Goal: Check status: Check status

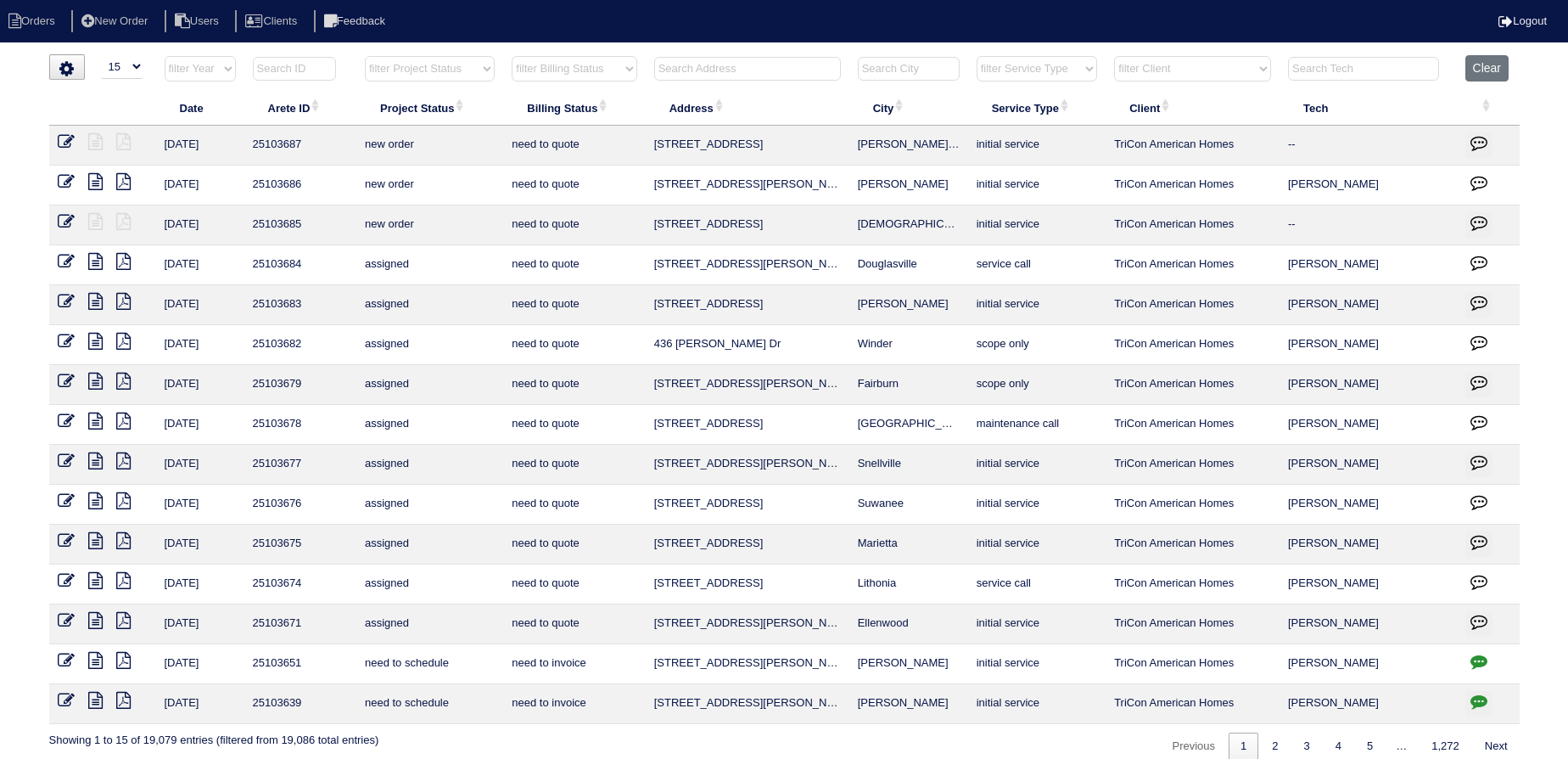
select select "15"
click at [715, 69] on input "text" at bounding box center [747, 68] width 187 height 24
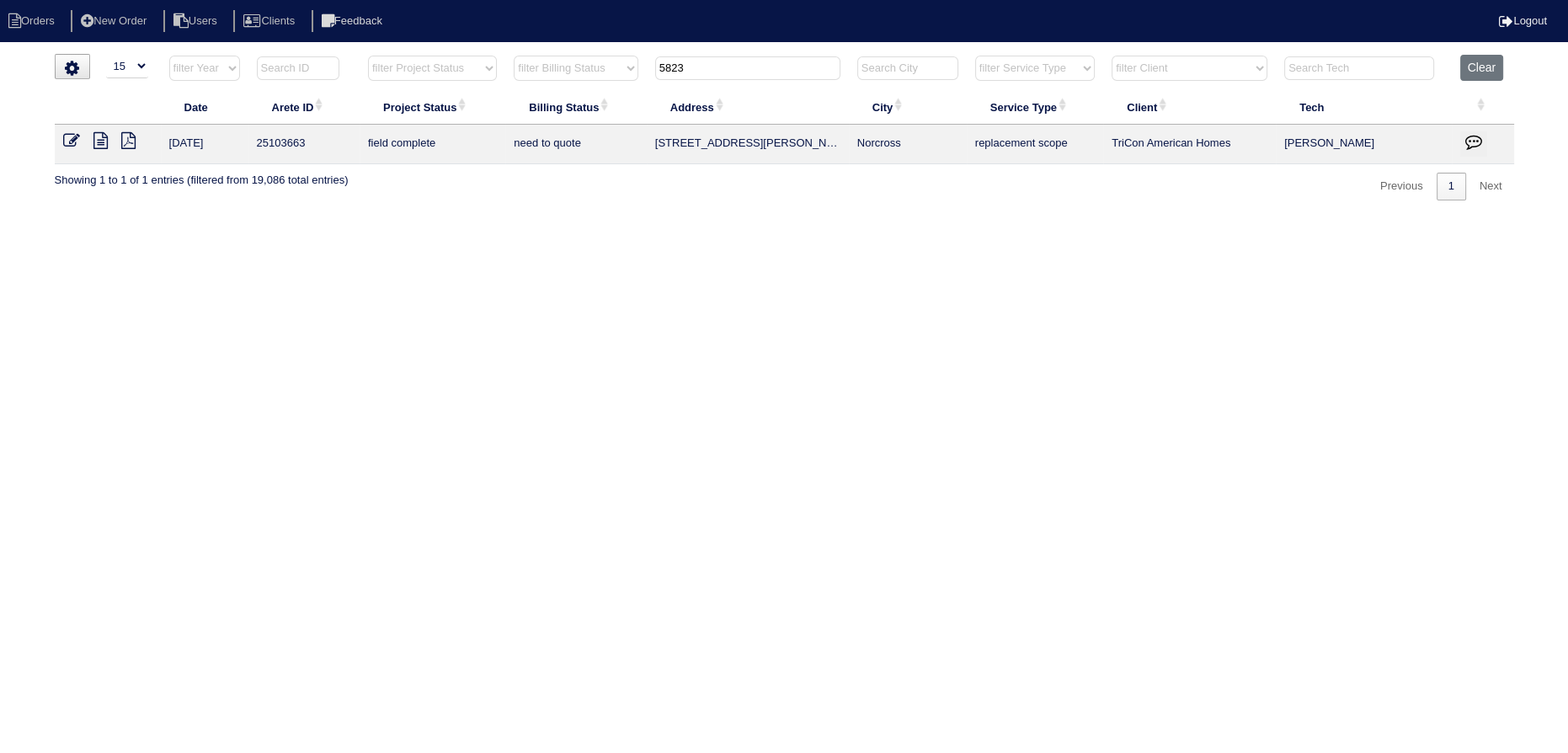
type input "5823"
click at [104, 137] on icon at bounding box center [101, 140] width 14 height 17
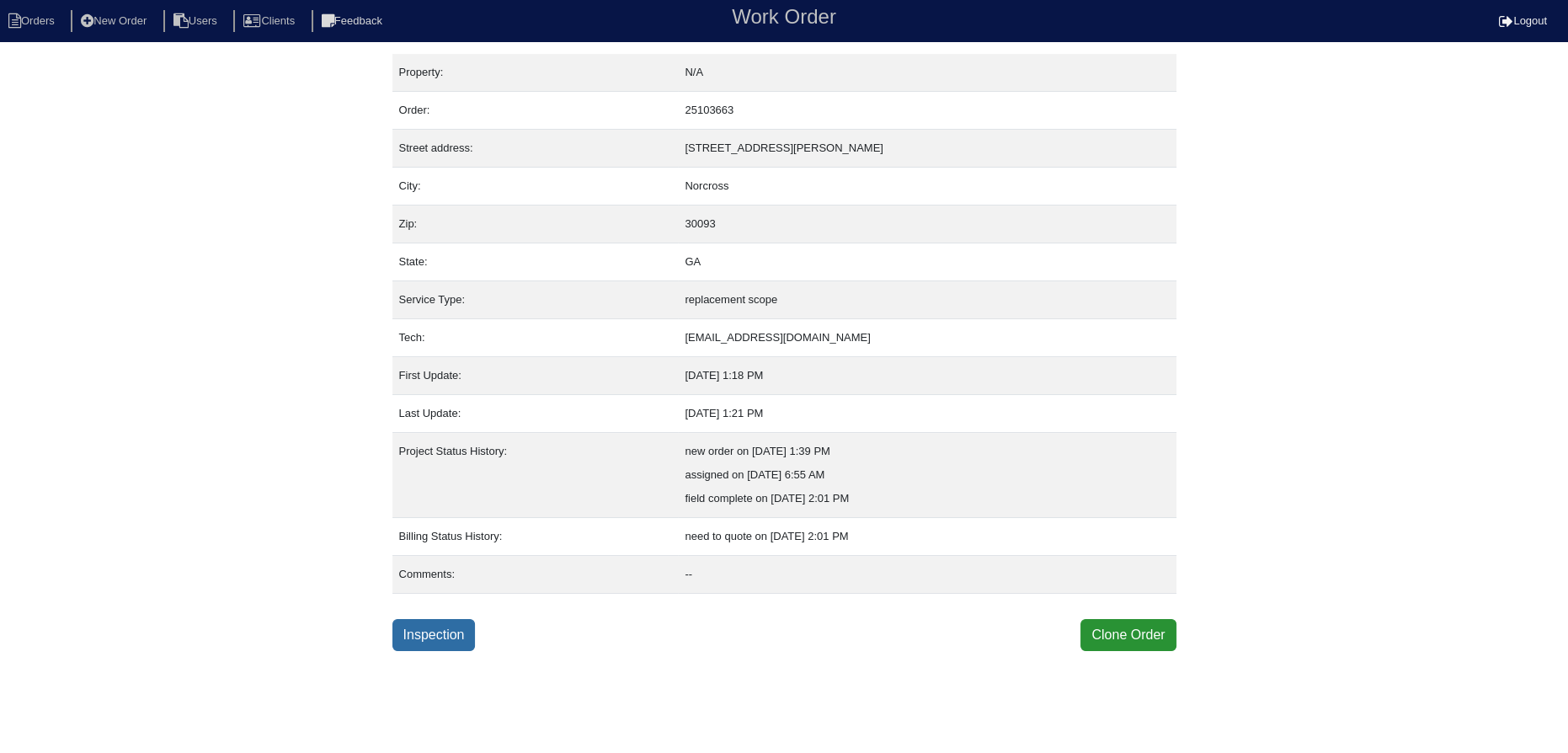
click at [444, 626] on link "Inspection" at bounding box center [434, 635] width 84 height 32
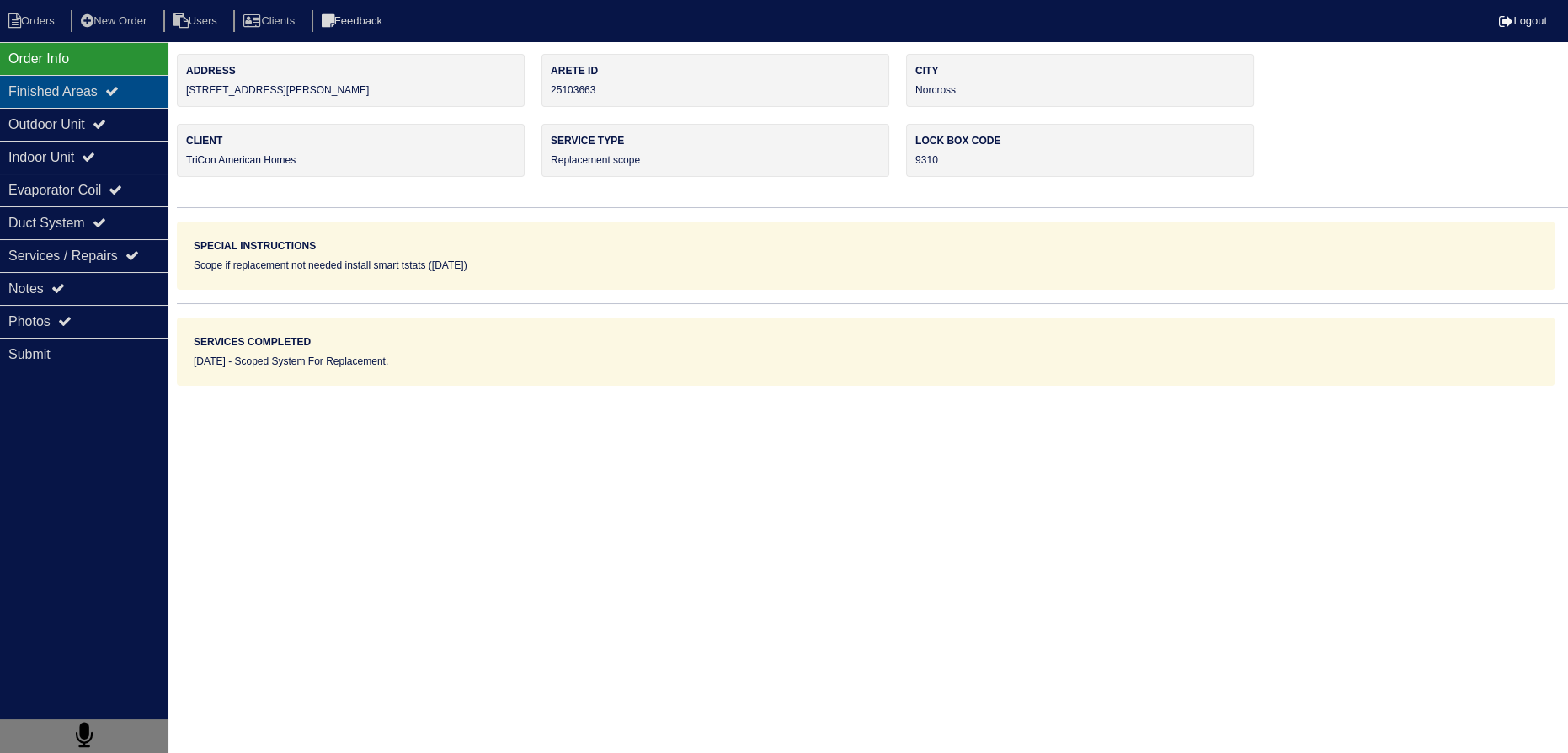
click at [126, 108] on div "Outdoor Unit" at bounding box center [84, 123] width 168 height 33
click at [119, 84] on icon at bounding box center [111, 90] width 13 height 13
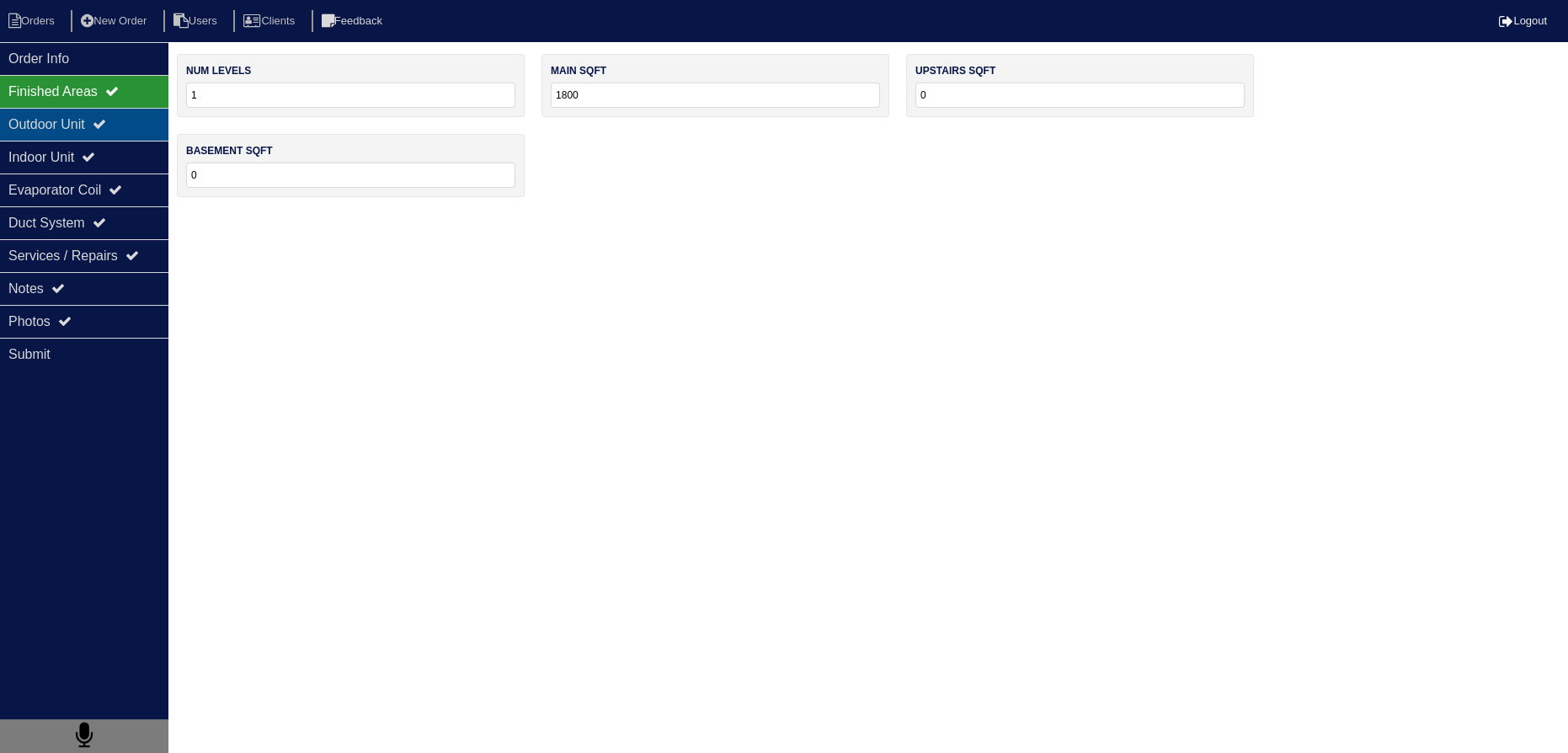
click at [116, 115] on div "Outdoor Unit" at bounding box center [84, 123] width 168 height 33
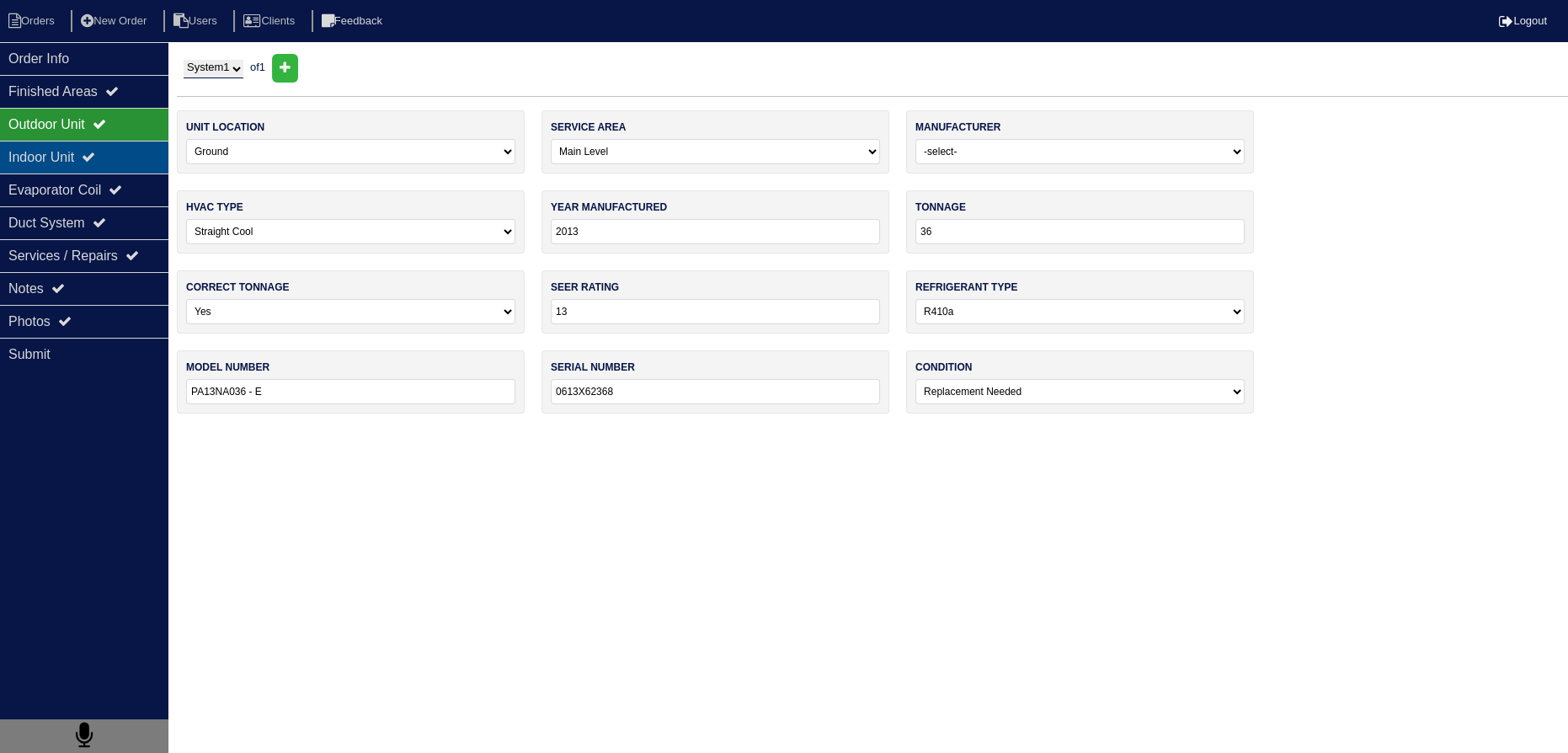
click at [95, 162] on icon at bounding box center [88, 156] width 13 height 13
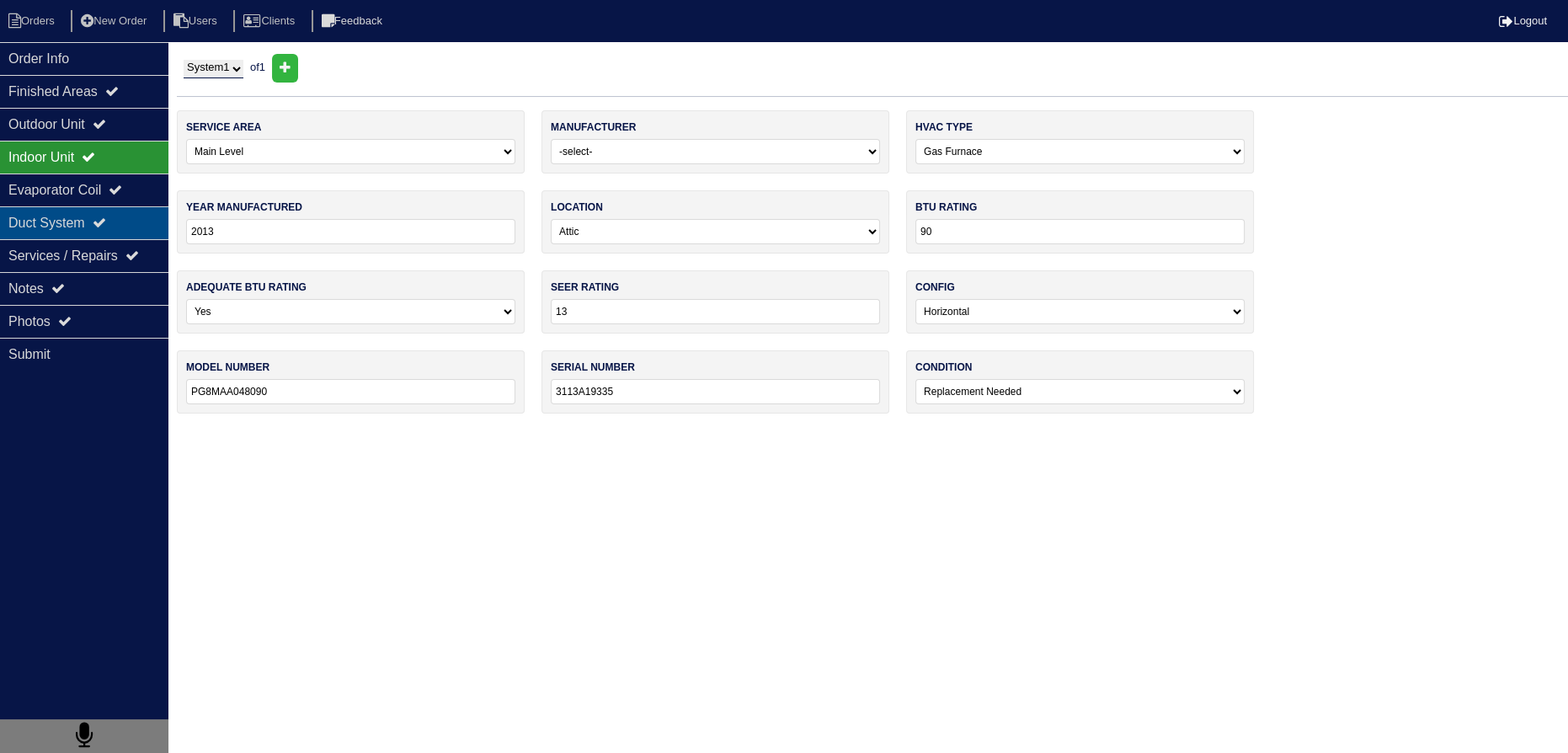
click at [82, 206] on div "Duct System" at bounding box center [84, 222] width 168 height 33
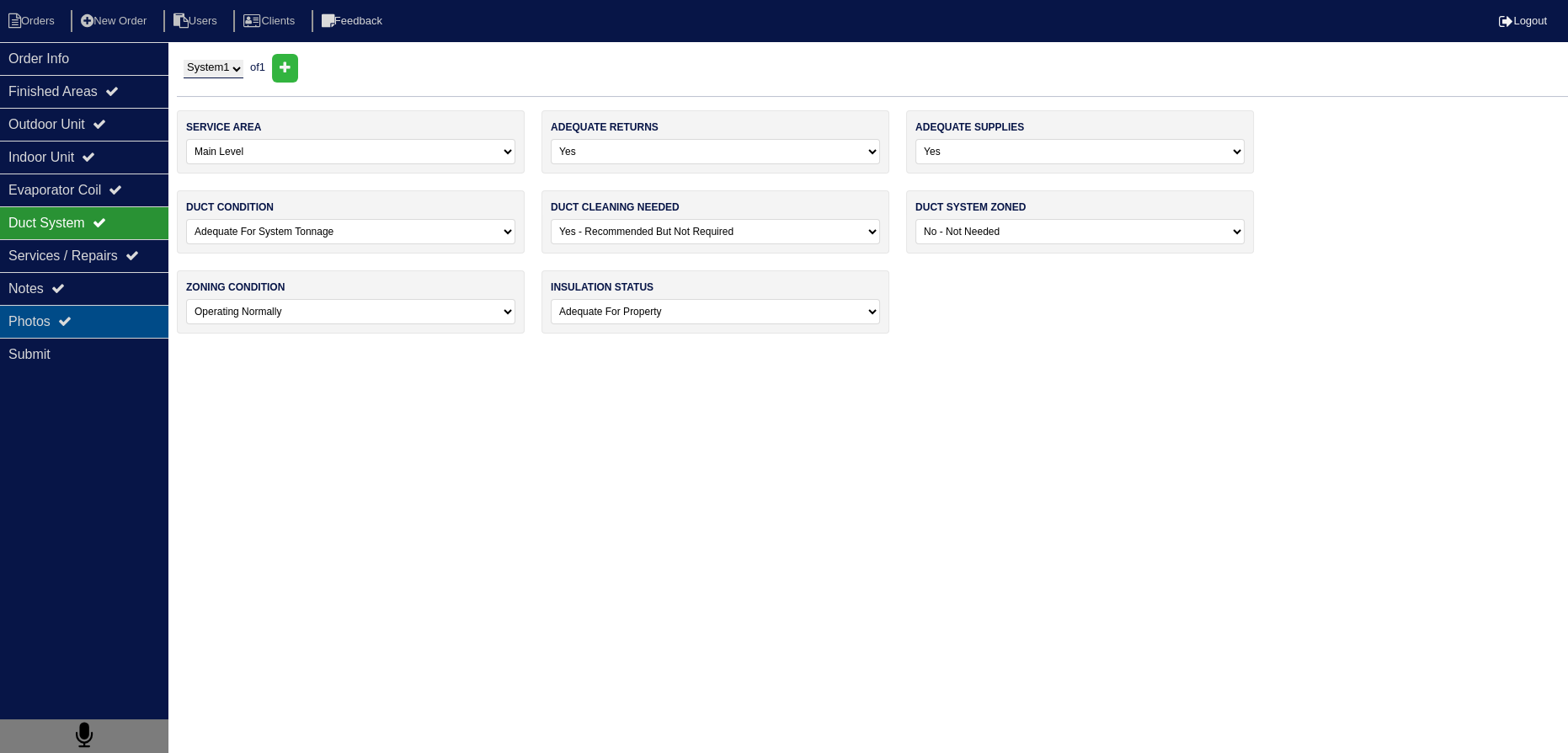
click at [67, 322] on icon at bounding box center [64, 320] width 13 height 13
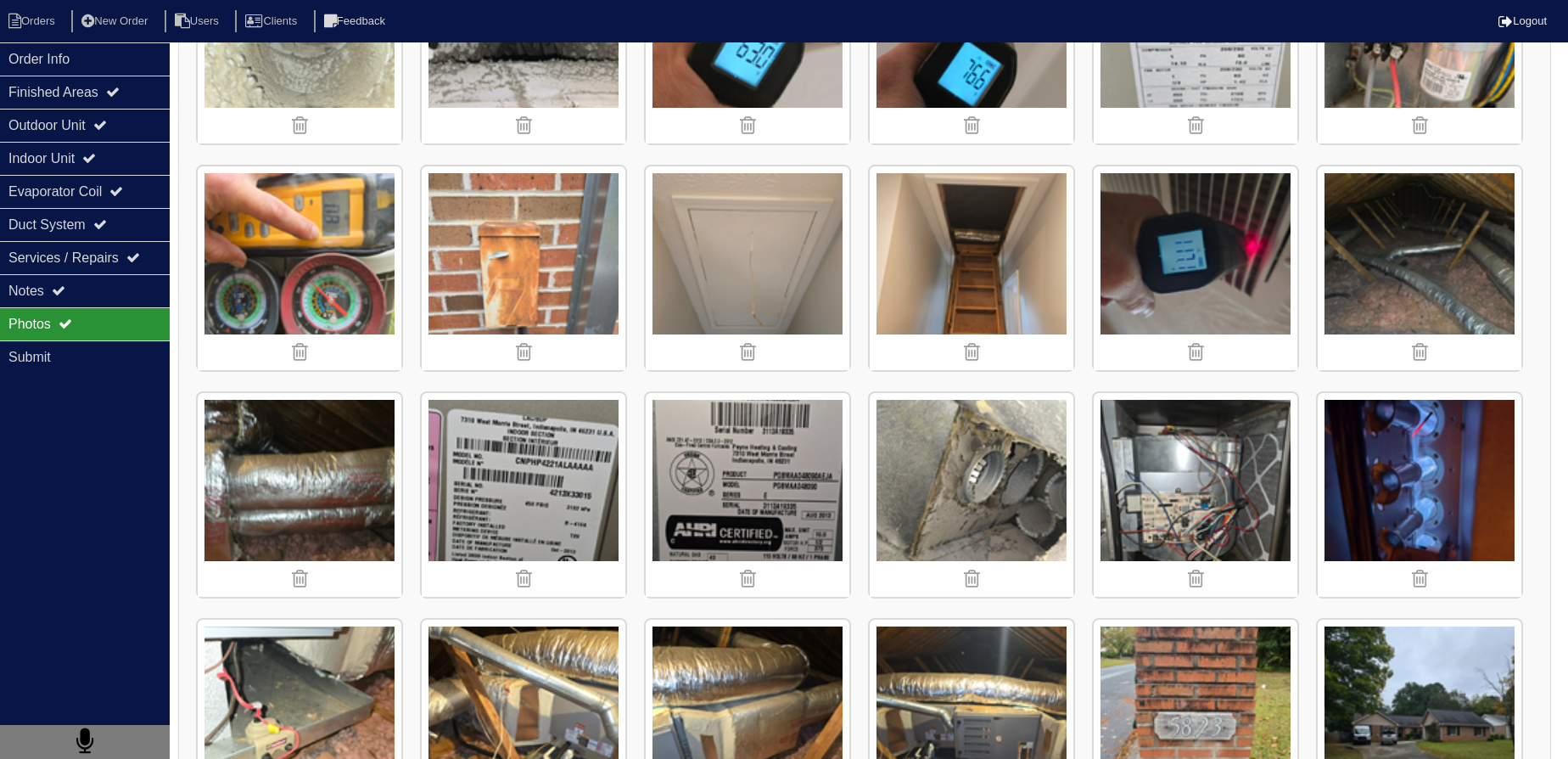
scroll to position [386, 0]
